Goal: Task Accomplishment & Management: Use online tool/utility

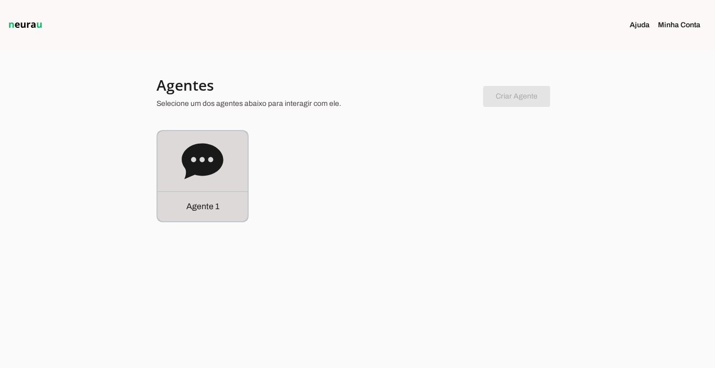
click at [208, 212] on p "Agente 1" at bounding box center [202, 206] width 33 height 13
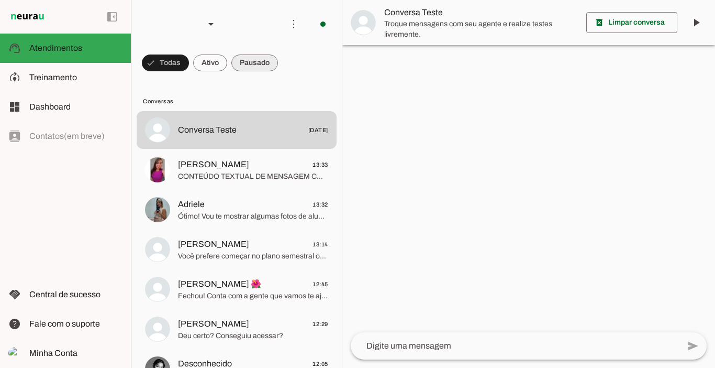
click at [259, 61] on span at bounding box center [254, 62] width 47 height 25
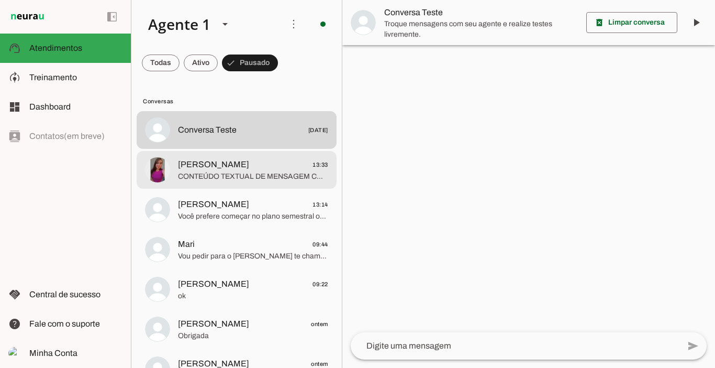
click at [262, 168] on span "[PERSON_NAME] 13:33" at bounding box center [253, 164] width 150 height 13
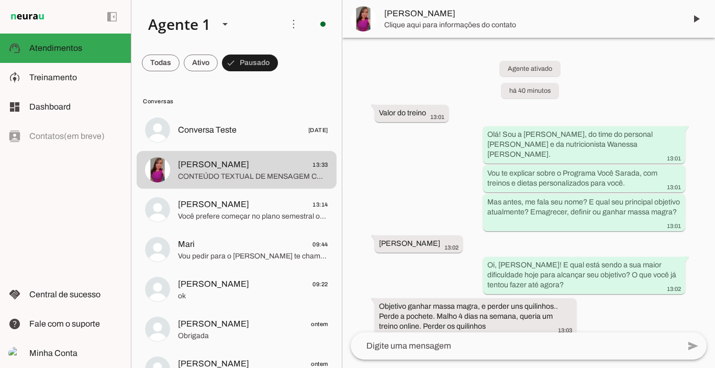
scroll to position [501, 0]
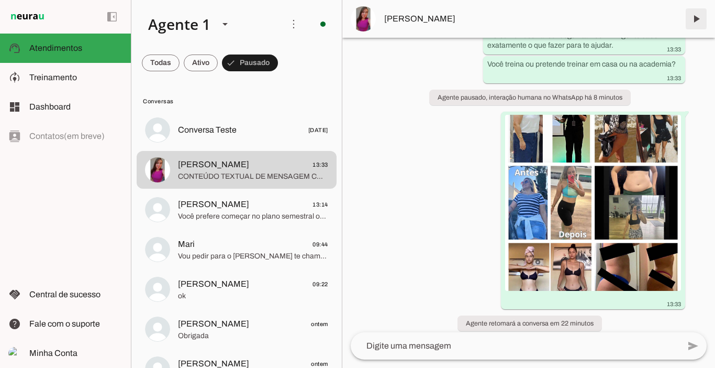
click at [701, 20] on span at bounding box center [696, 18] width 25 height 25
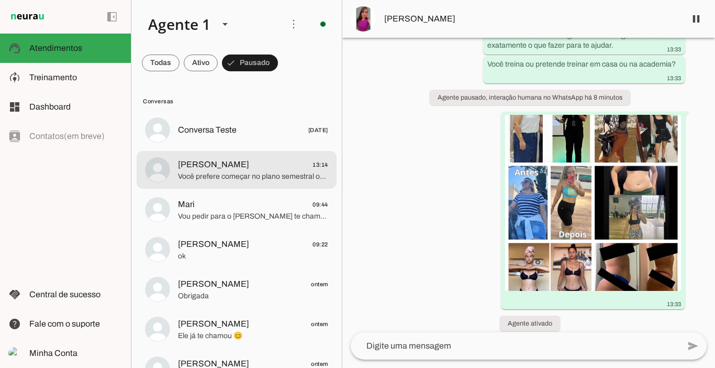
click at [246, 162] on span "[PERSON_NAME] 13:14" at bounding box center [253, 164] width 150 height 13
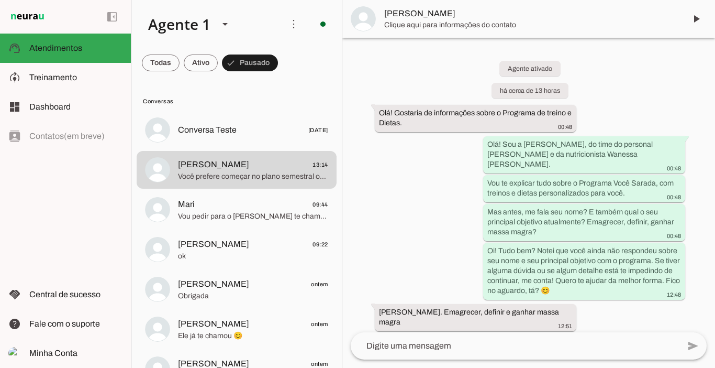
scroll to position [1011, 0]
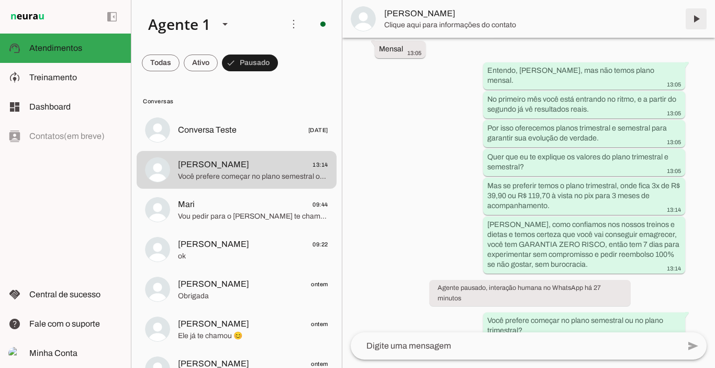
click at [697, 20] on span at bounding box center [696, 18] width 25 height 25
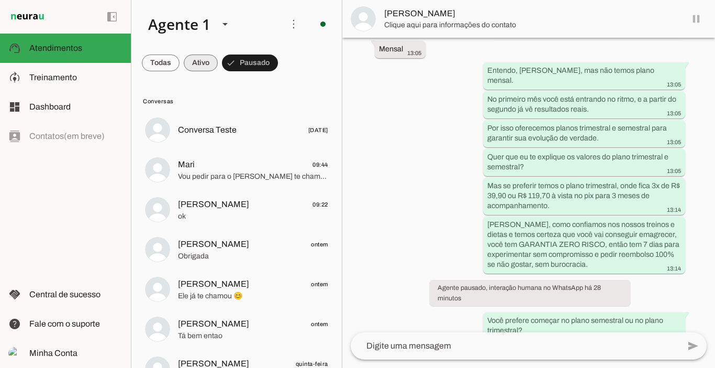
click at [203, 64] on span at bounding box center [201, 62] width 34 height 25
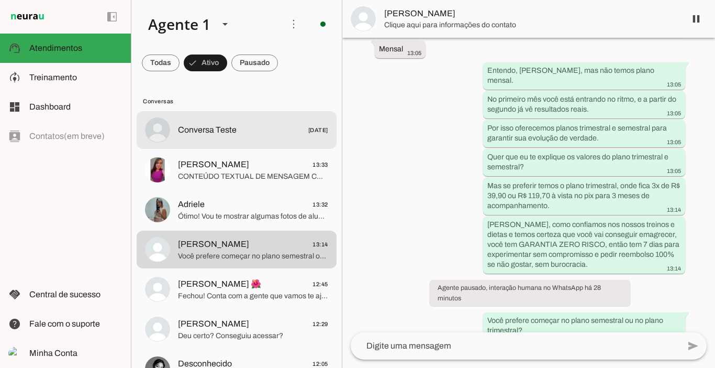
click at [211, 141] on md-item "Conversa Teste [DATE]" at bounding box center [237, 130] width 200 height 38
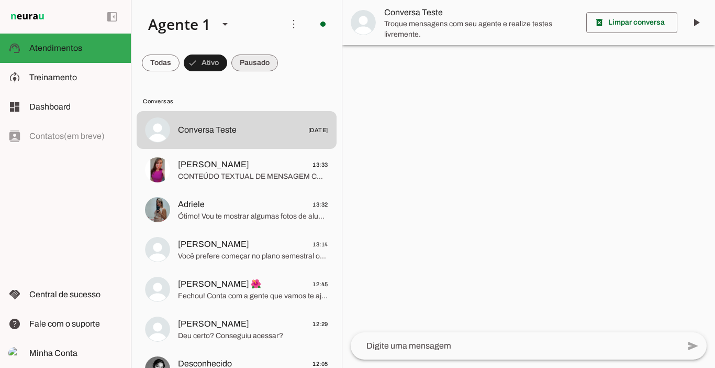
click at [263, 60] on span at bounding box center [254, 62] width 47 height 25
